Goal: Task Accomplishment & Management: Use online tool/utility

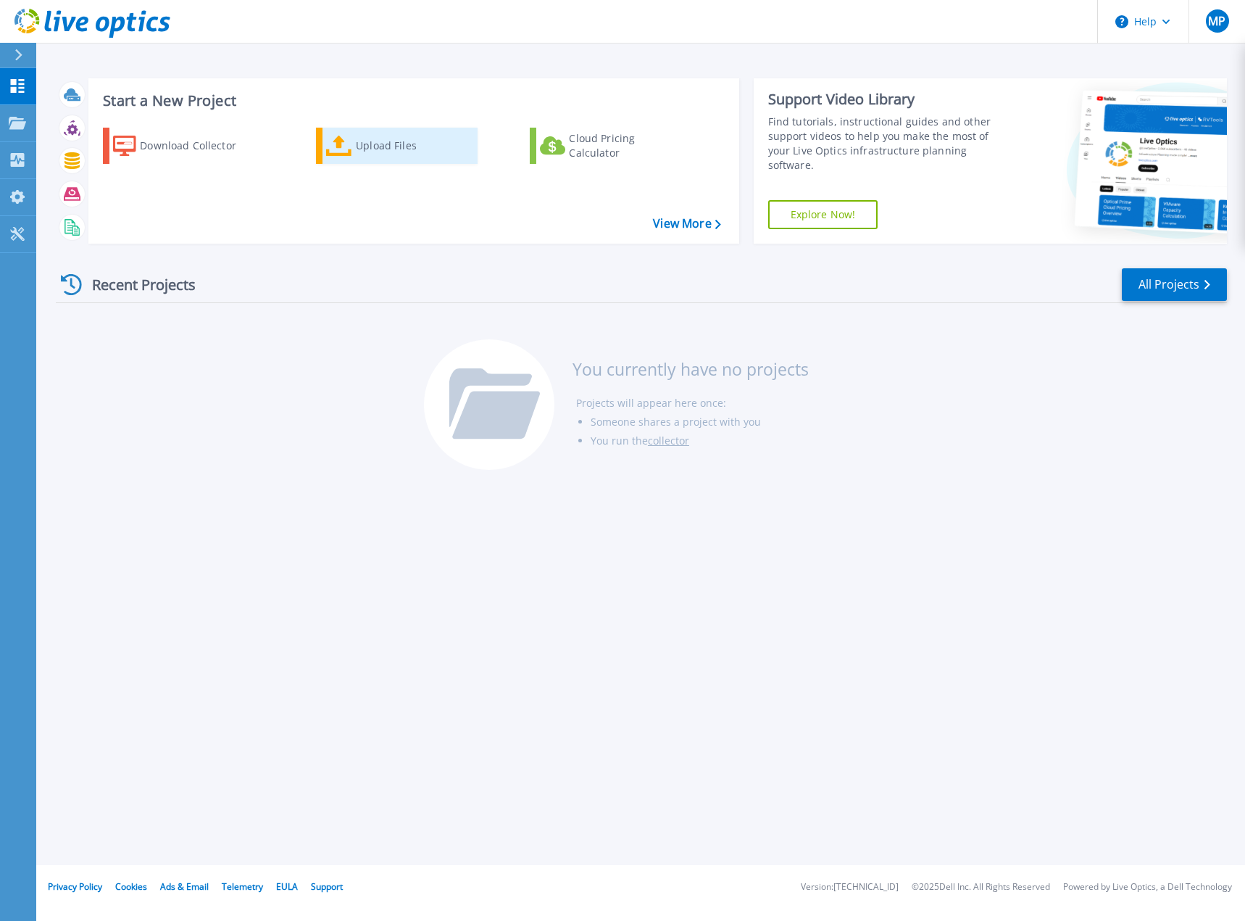
click at [385, 147] on div "Upload Files" at bounding box center [414, 145] width 116 height 29
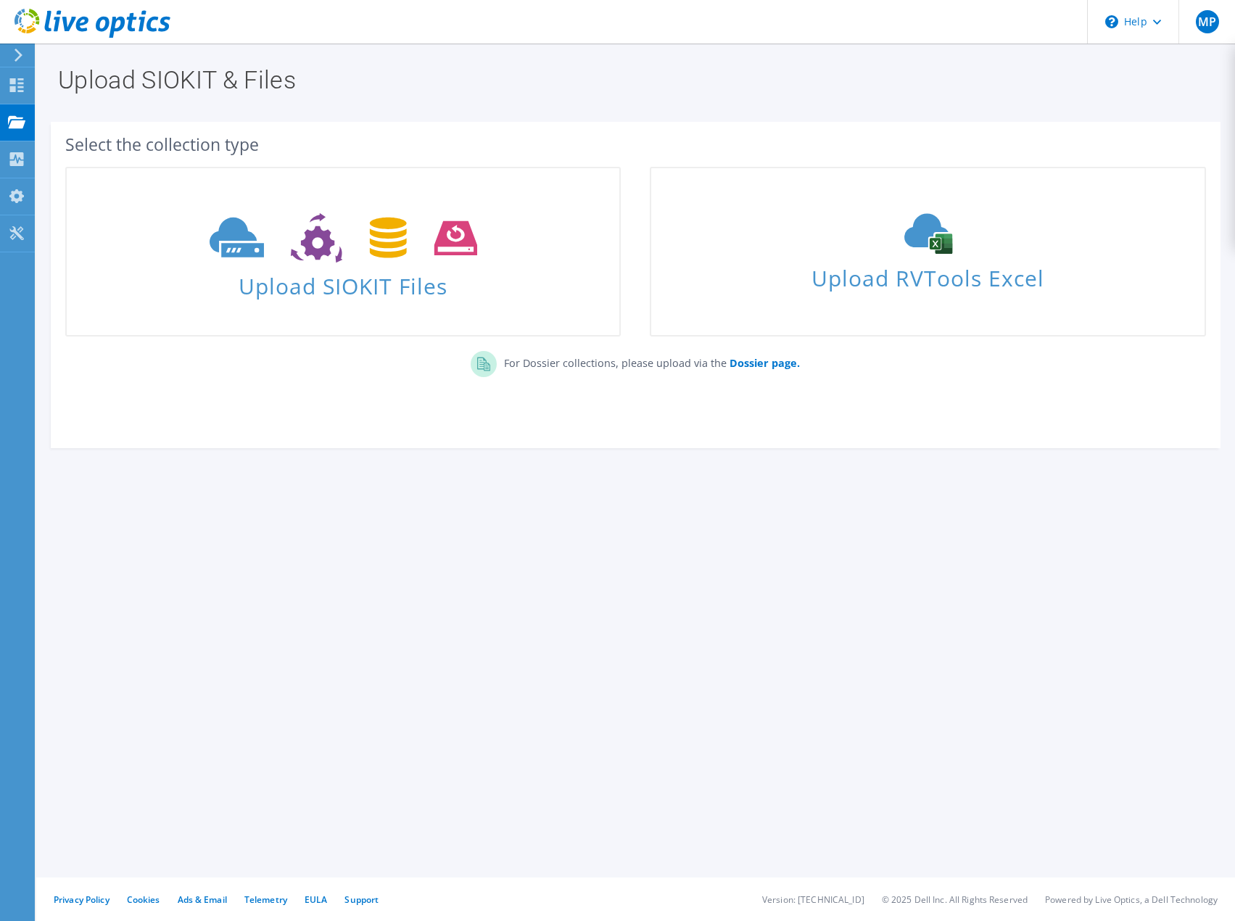
click at [568, 562] on div "Upload SIOKIT & Files Select the collection type Upload SIOKIT Files Dossier pa…" at bounding box center [635, 481] width 1198 height 877
click at [20, 88] on icon at bounding box center [16, 85] width 17 height 14
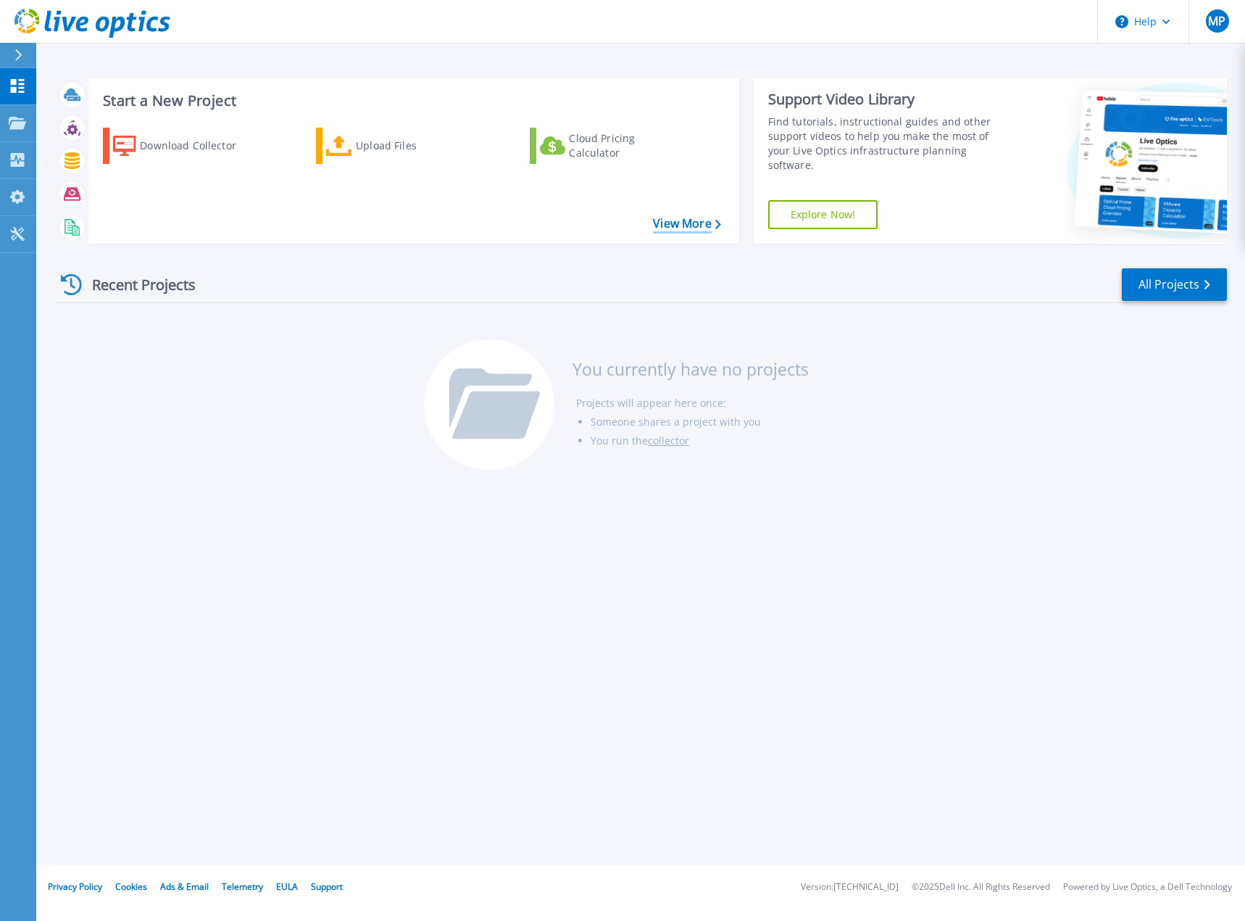
click at [674, 223] on link "View More" at bounding box center [686, 224] width 67 height 14
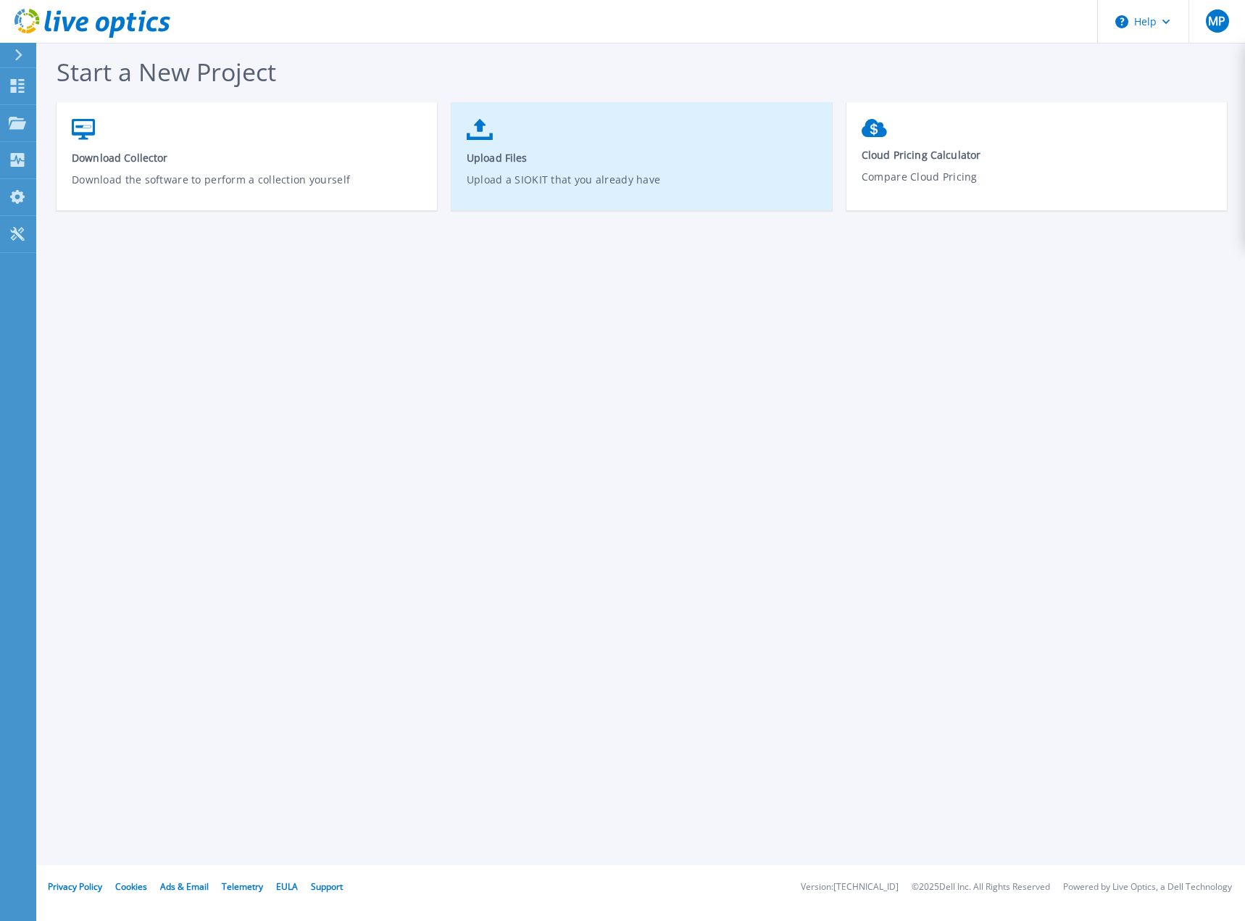
click at [531, 191] on p "Upload a SIOKIT that you already have" at bounding box center [642, 188] width 351 height 33
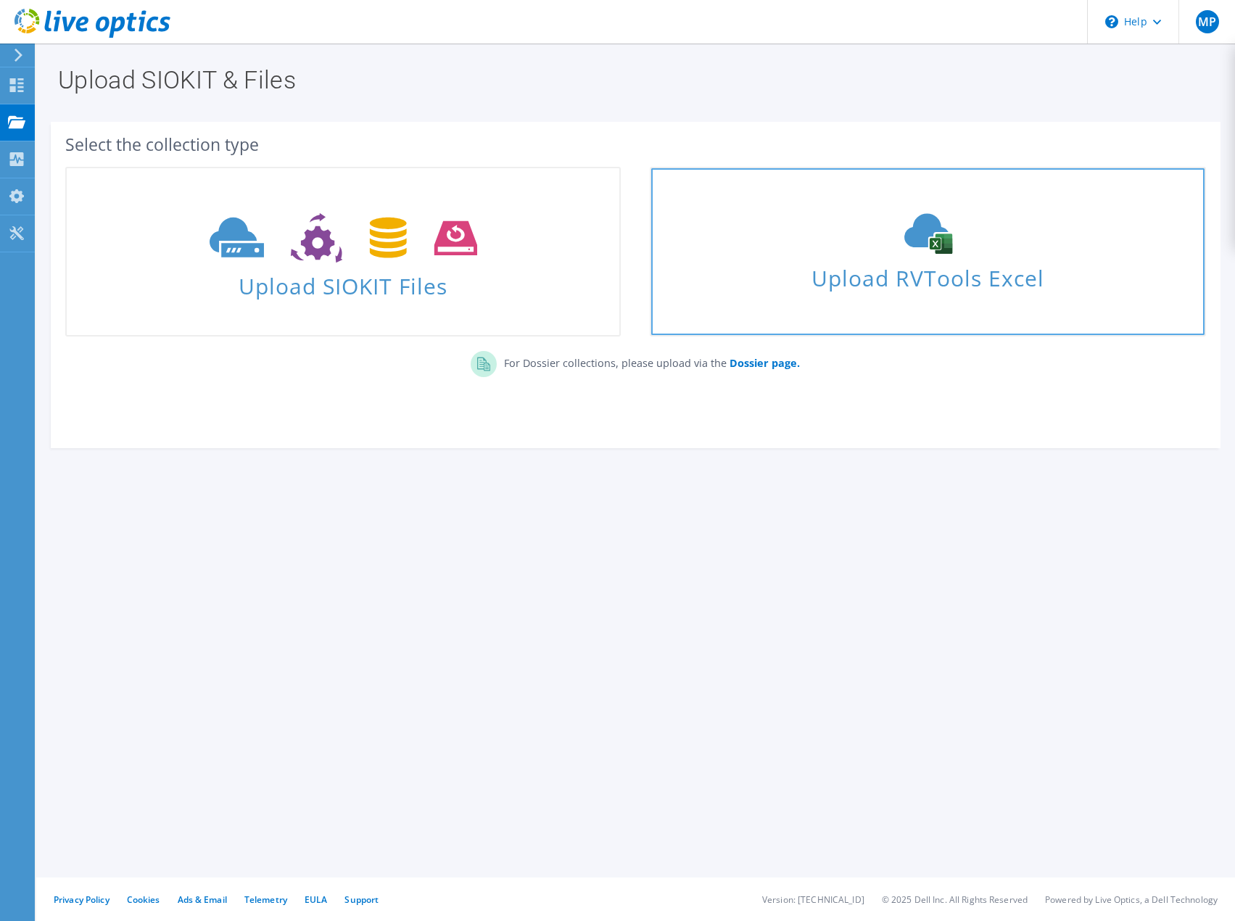
click at [733, 251] on div "Upload RVTools Excel" at bounding box center [927, 251] width 552 height 77
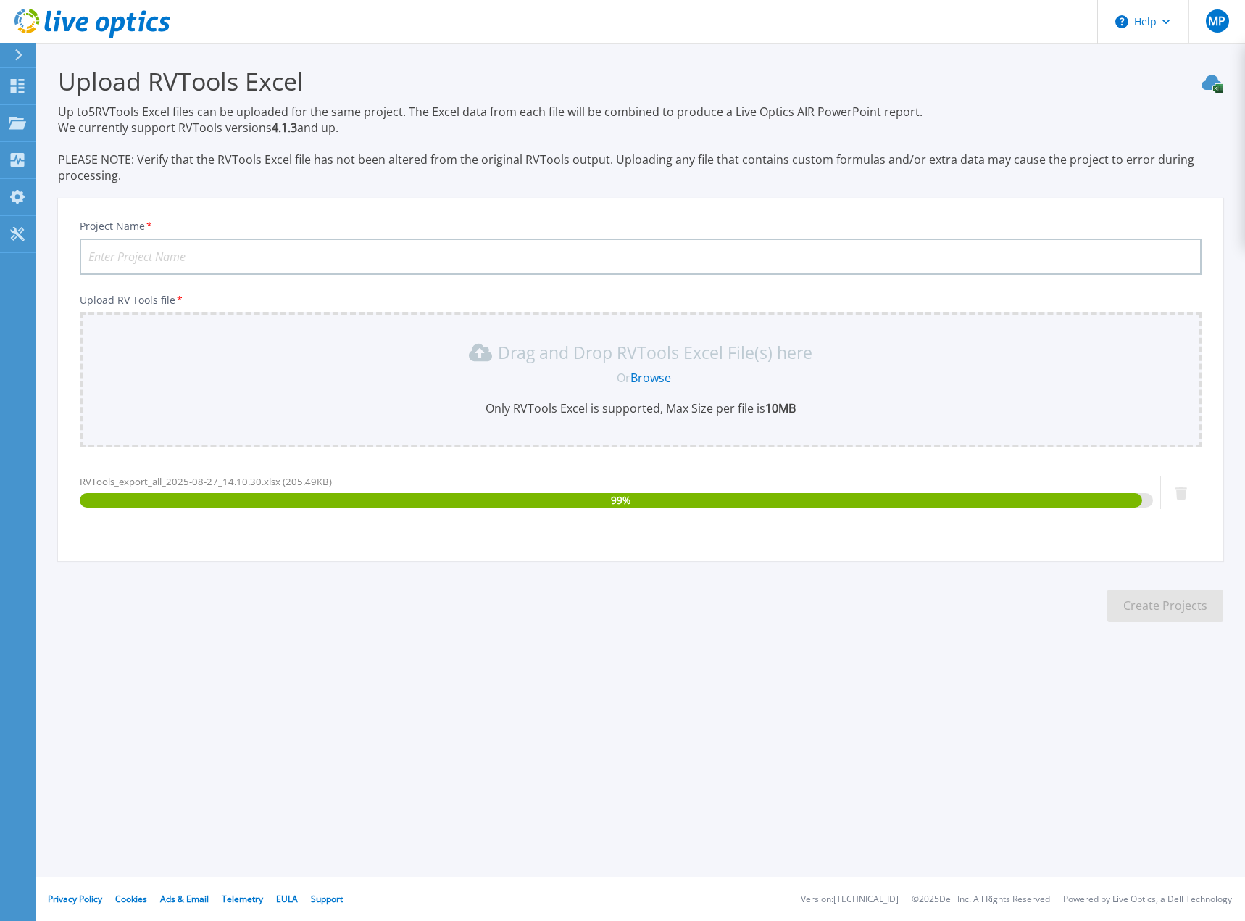
click at [221, 254] on input "Project Name *" at bounding box center [641, 257] width 1122 height 36
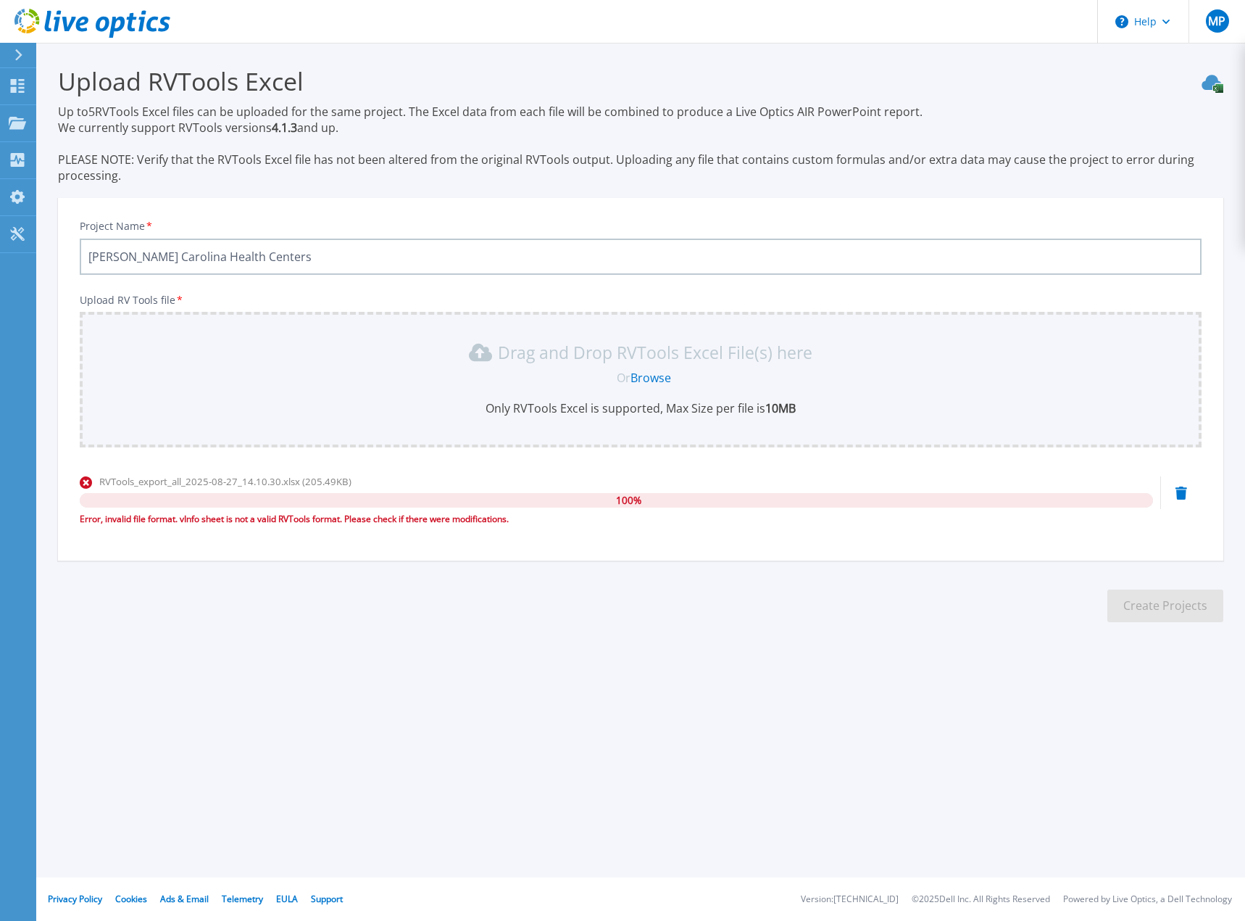
type input "[PERSON_NAME] Carolina Health Centers"
click at [1184, 494] on icon at bounding box center [1182, 492] width 12 height 13
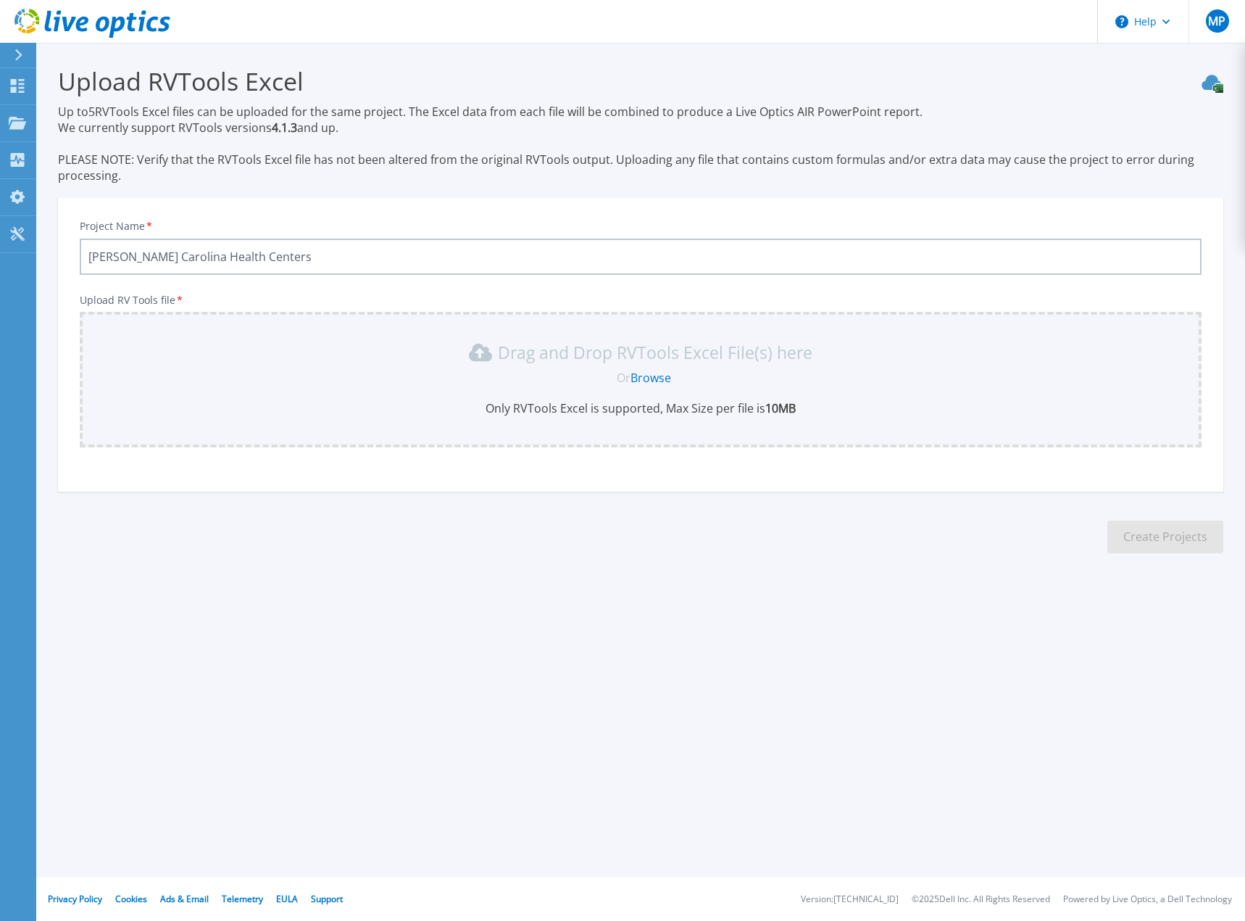
click at [650, 378] on link "Browse" at bounding box center [651, 378] width 41 height 16
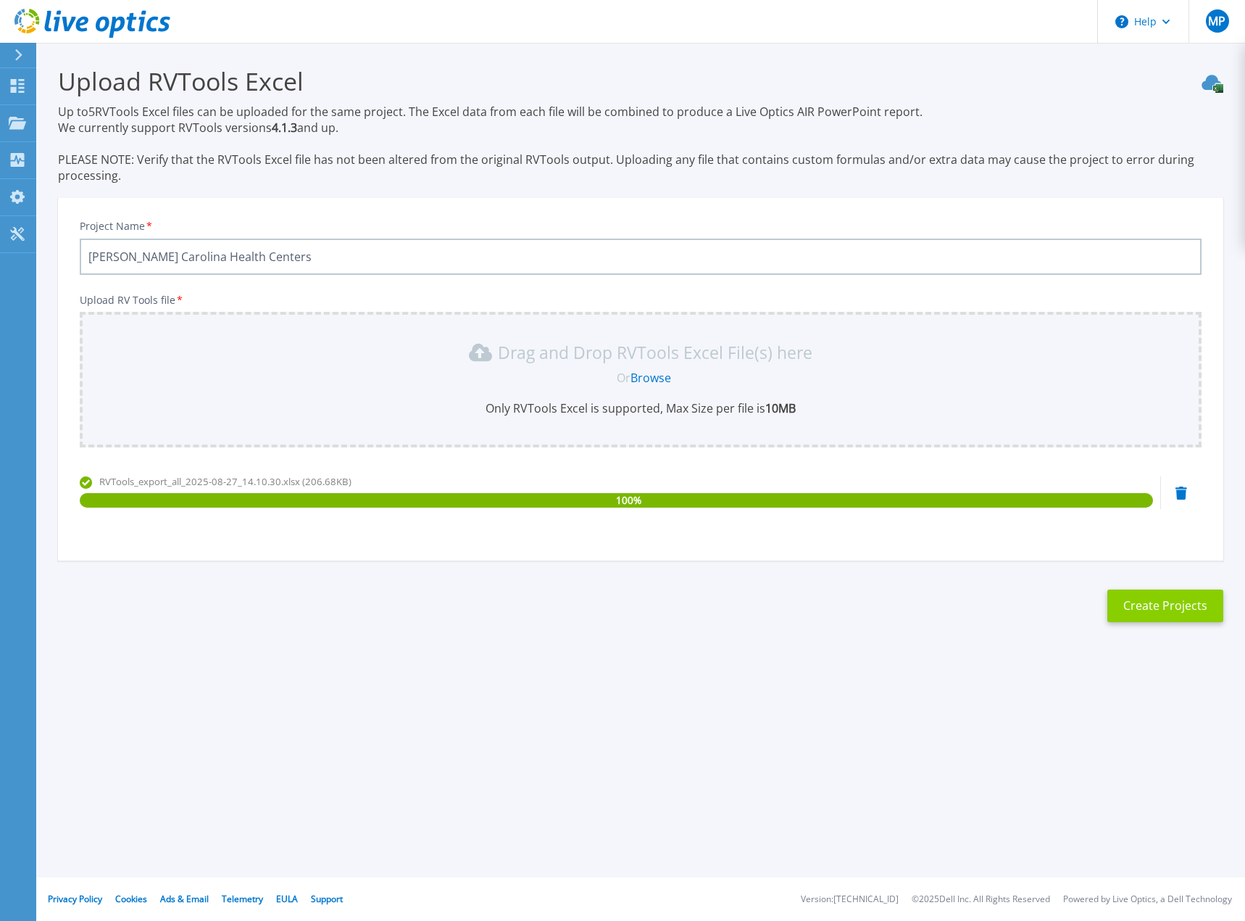
click at [1173, 610] on button "Create Projects" at bounding box center [1166, 605] width 116 height 33
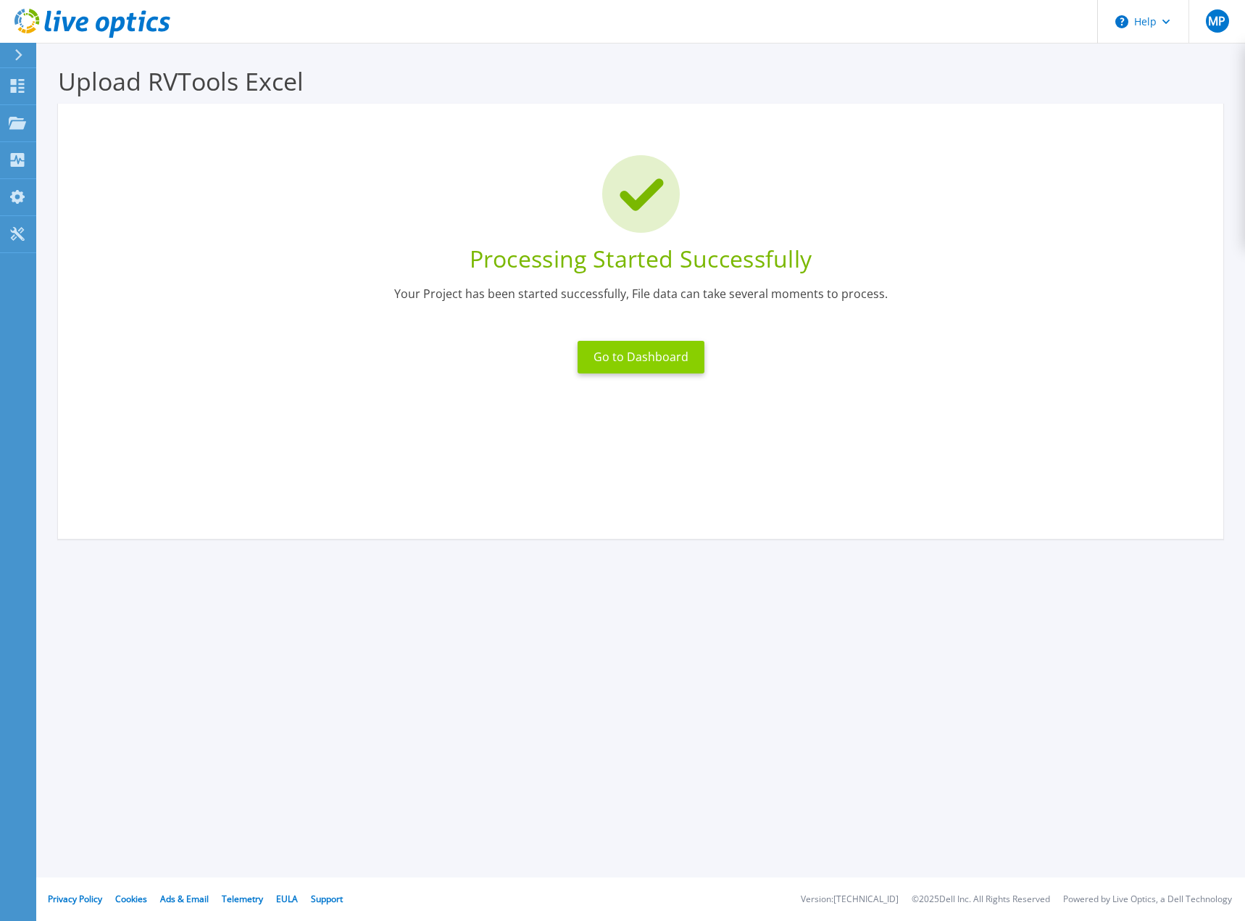
click at [647, 356] on button "Go to Dashboard" at bounding box center [641, 357] width 127 height 33
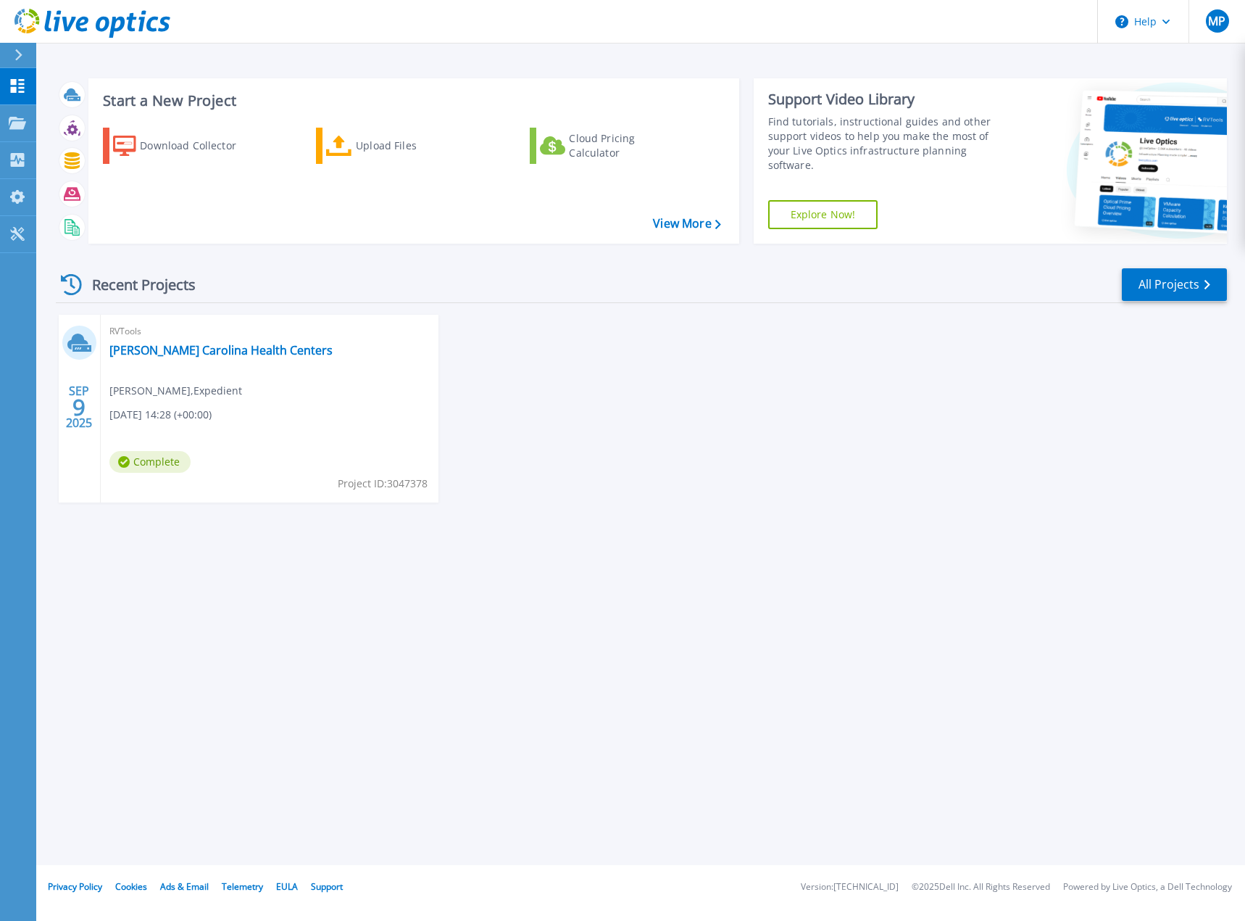
click at [168, 403] on div "RVTools [PERSON_NAME] Carolina Health Centers [PERSON_NAME] , Expedient [DATE] …" at bounding box center [270, 409] width 338 height 188
click at [170, 352] on link "[PERSON_NAME] Carolina Health Centers" at bounding box center [220, 350] width 223 height 14
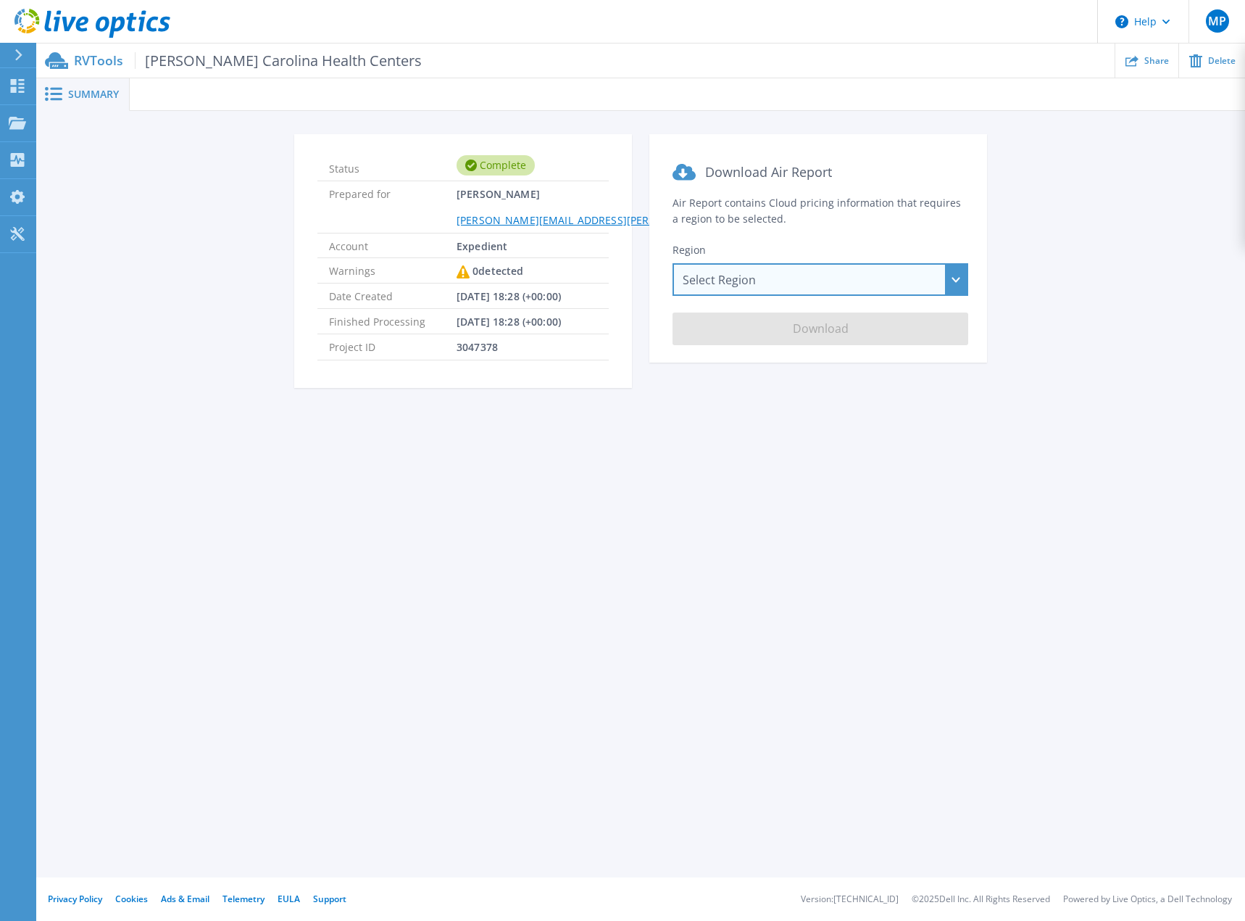
click at [735, 283] on div "Select Region [GEOGRAPHIC_DATA] ([GEOGRAPHIC_DATA]) [GEOGRAPHIC_DATA] ([GEOGRAP…" at bounding box center [821, 279] width 296 height 33
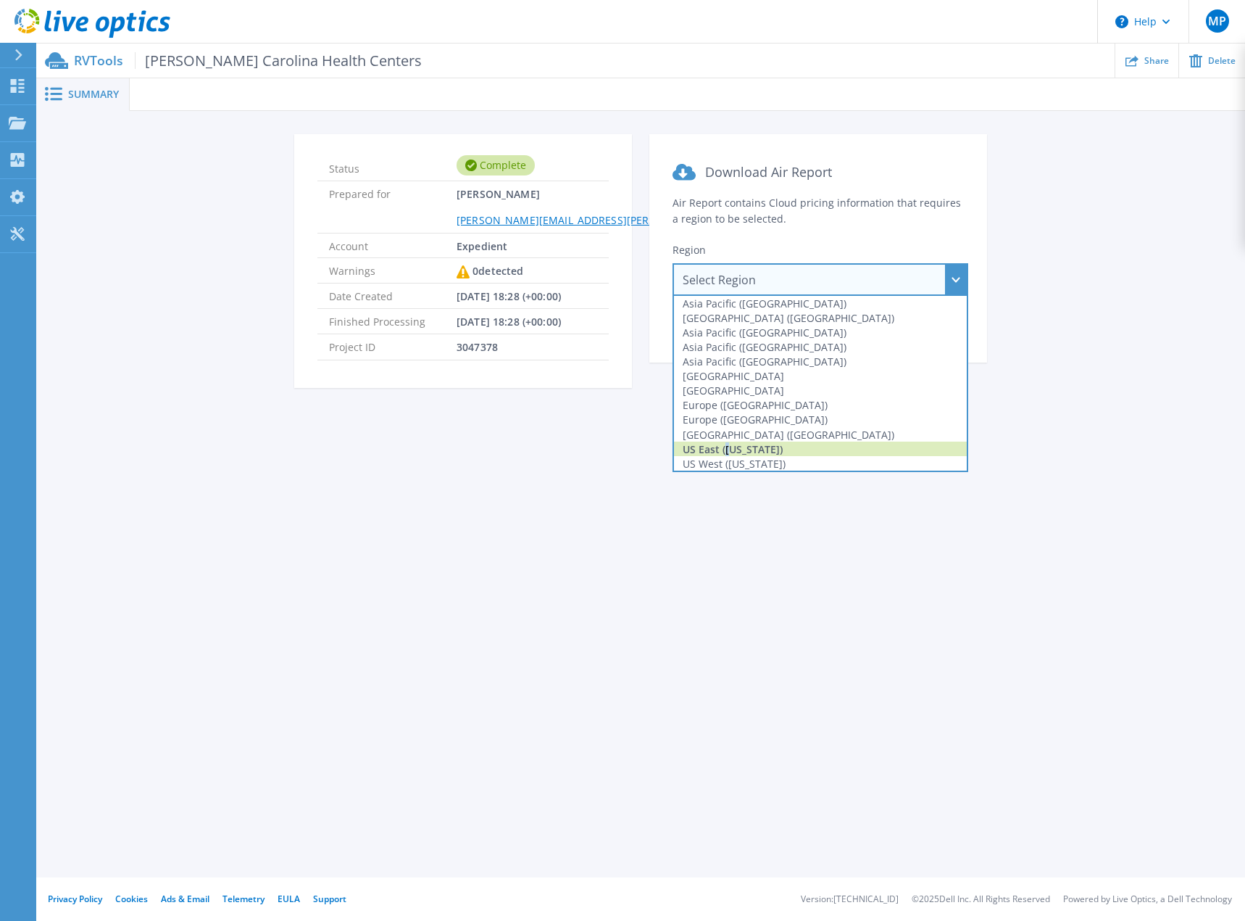
click at [729, 452] on div "US East ([US_STATE])" at bounding box center [820, 448] width 293 height 14
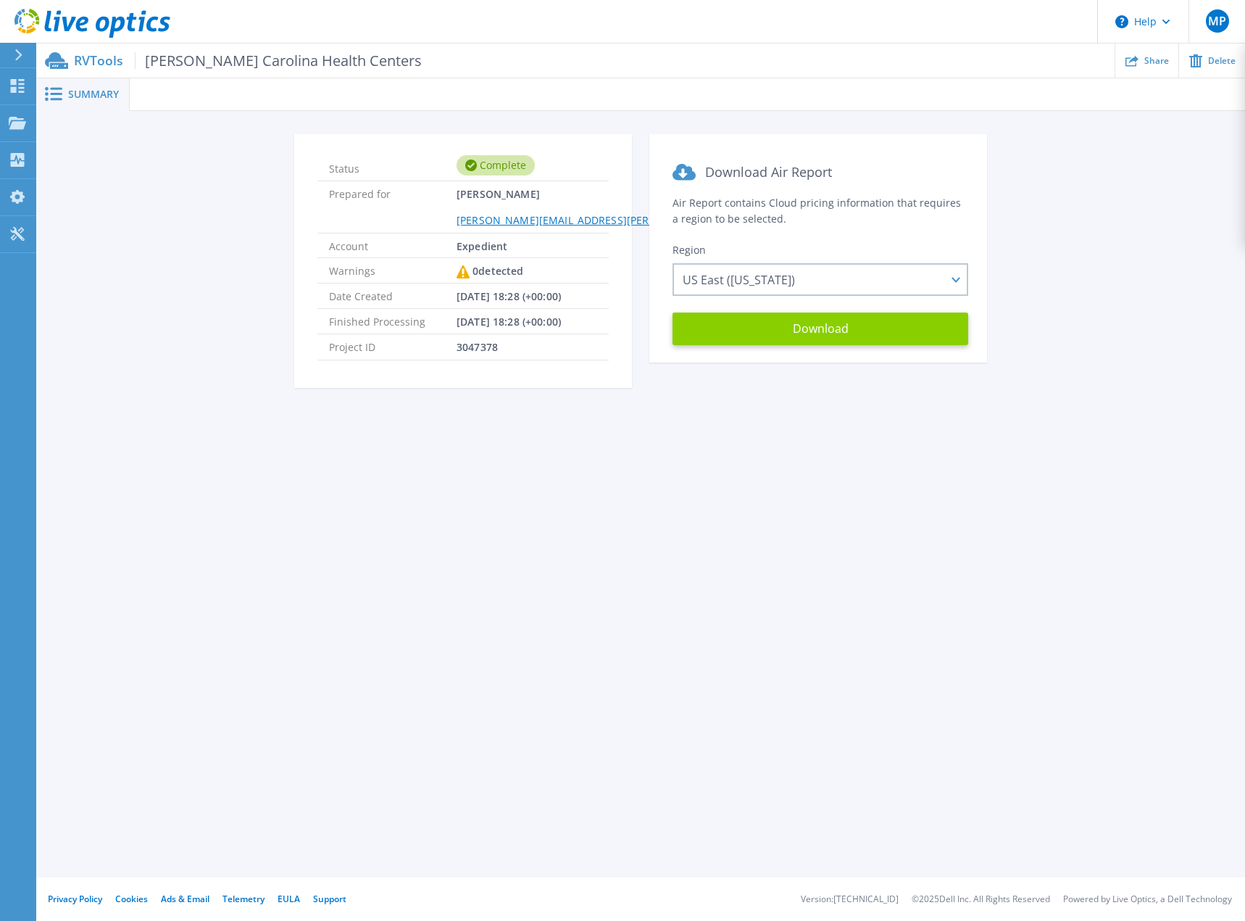
click at [787, 325] on button "Download" at bounding box center [821, 328] width 296 height 33
click at [850, 494] on div "Summary Status Complete Prepared for [PERSON_NAME] [PERSON_NAME][EMAIL_ADDRESS]…" at bounding box center [640, 438] width 1209 height 877
